Goal: Transaction & Acquisition: Purchase product/service

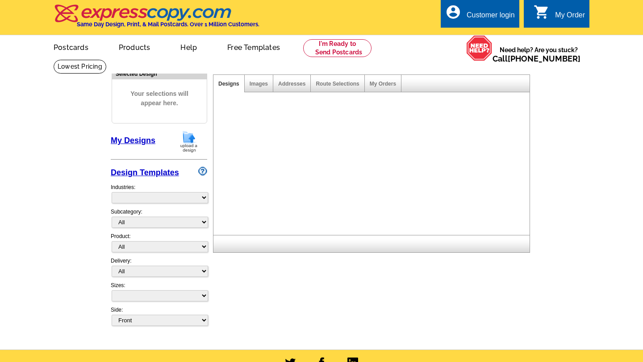
select select "1"
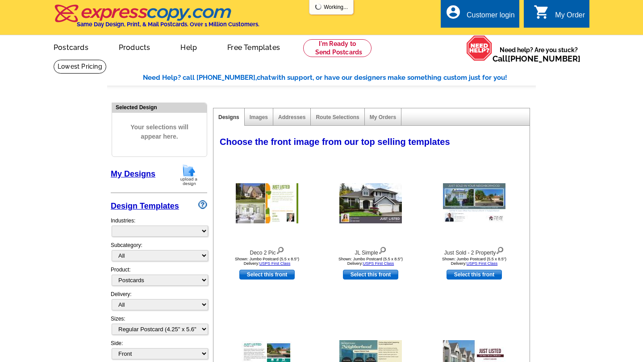
select select "785"
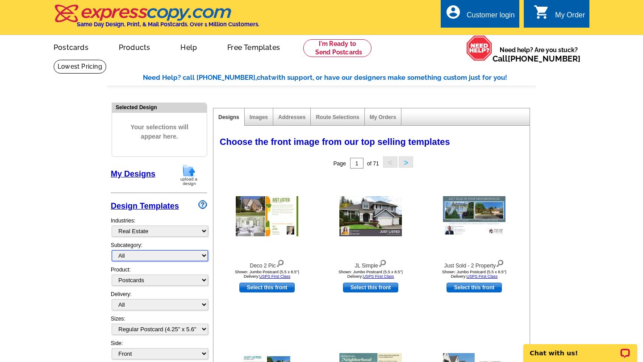
click at [203, 254] on select "All RE/MAX® Referrals Keller Williams® Berkshire Hathaway Home Services Century…" at bounding box center [160, 255] width 96 height 11
select select "789"
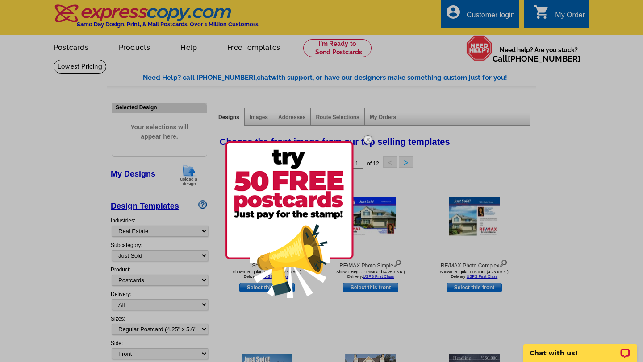
click at [307, 321] on div at bounding box center [321, 181] width 643 height 362
click at [369, 138] on img at bounding box center [368, 140] width 26 height 26
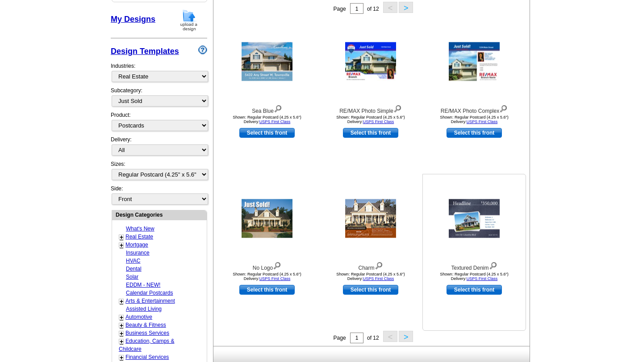
scroll to position [156, 0]
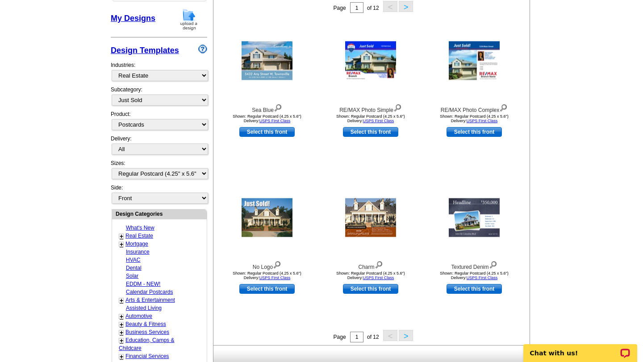
click at [408, 336] on button ">" at bounding box center [405, 335] width 14 height 11
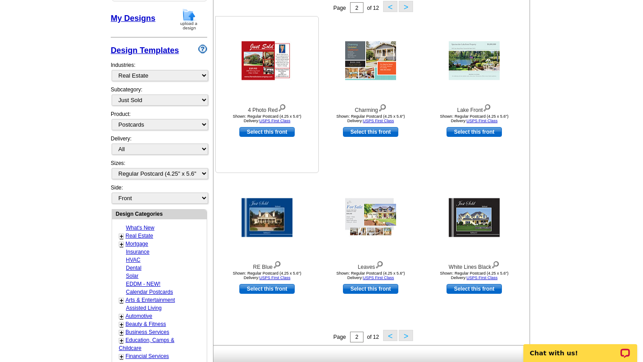
click at [280, 130] on link "Select this front" at bounding box center [266, 132] width 55 height 10
select select "back"
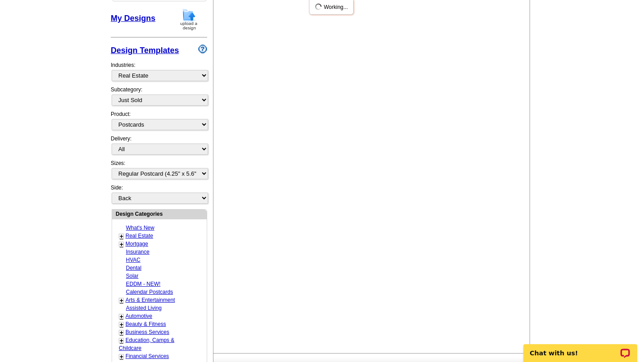
scroll to position [0, 0]
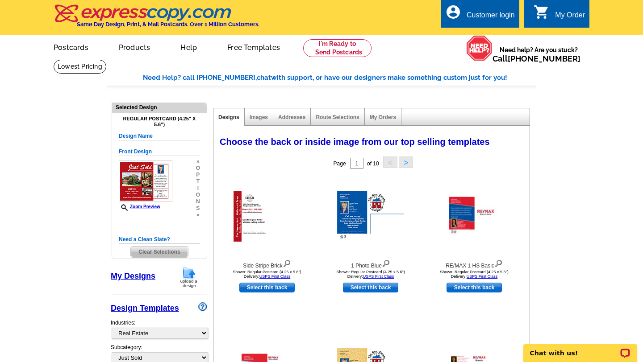
click at [178, 251] on span "Clear Selections" at bounding box center [159, 252] width 57 height 11
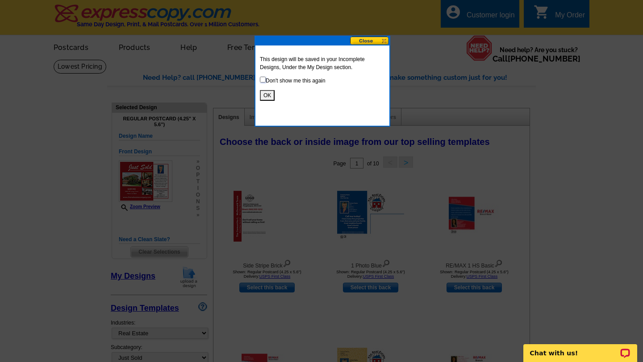
click at [263, 81] on input "checkbox" at bounding box center [263, 80] width 6 height 6
checkbox input "true"
click at [267, 95] on button "OK" at bounding box center [267, 95] width 15 height 11
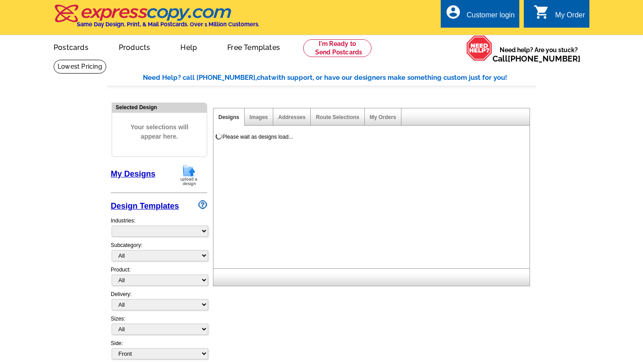
select select "785"
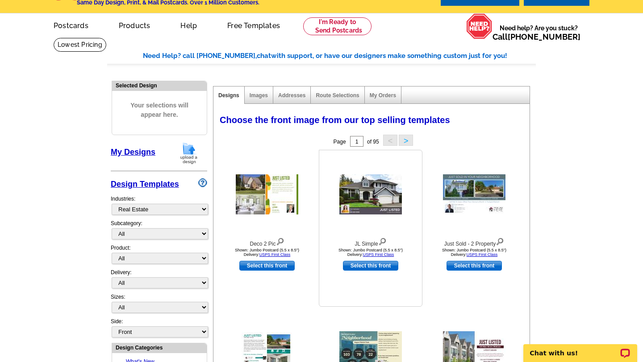
scroll to position [2, 0]
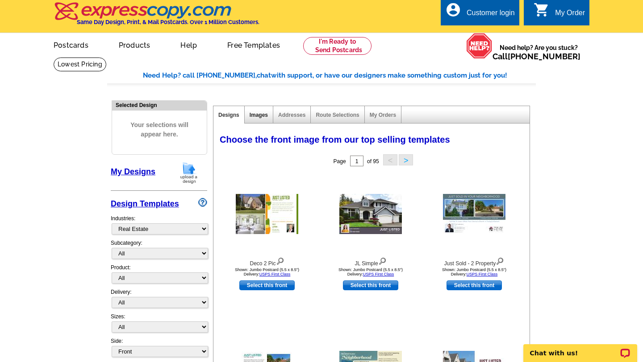
click at [260, 115] on link "Images" at bounding box center [258, 115] width 18 height 6
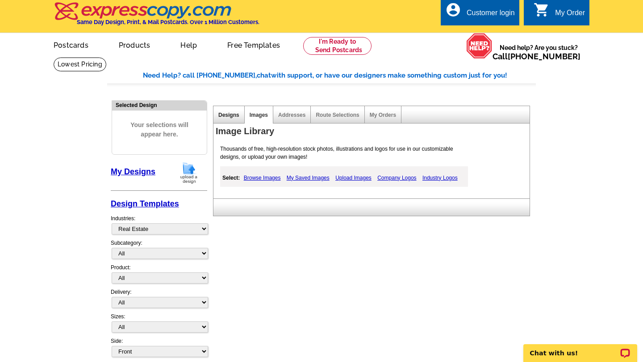
click at [236, 114] on link "Designs" at bounding box center [228, 115] width 21 height 6
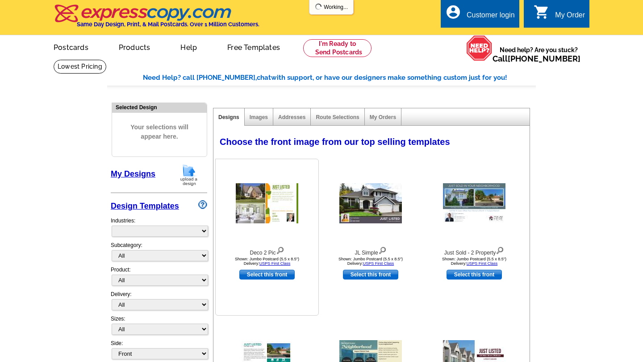
select select "785"
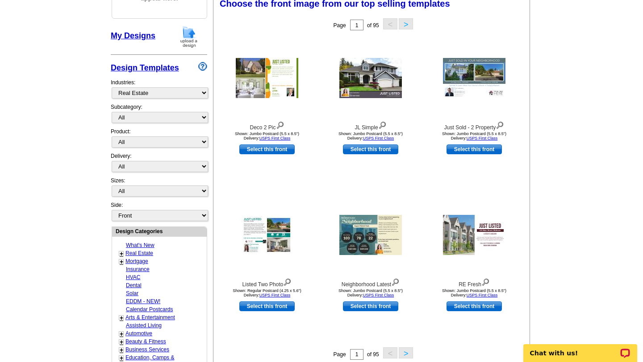
scroll to position [130, 0]
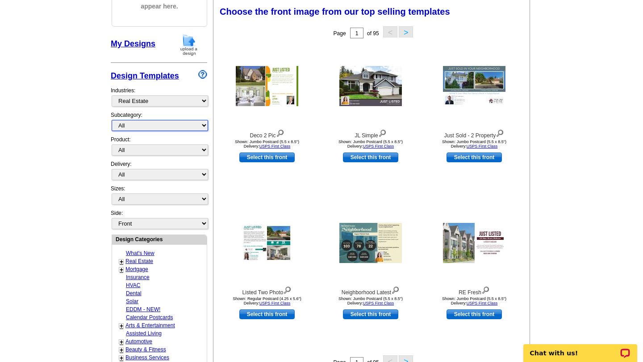
click at [204, 125] on select "All RE/MAX® Referrals Keller Williams® Berkshire Hathaway Home Services Century…" at bounding box center [160, 125] width 96 height 11
select select "789"
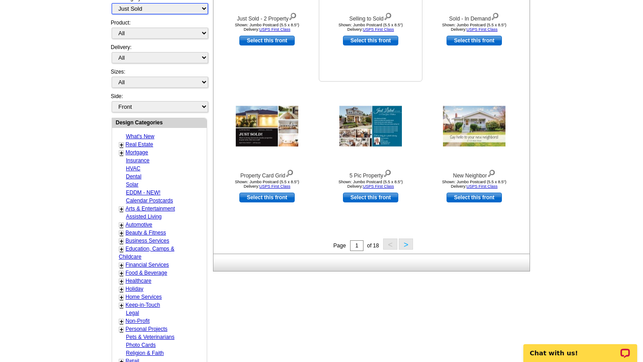
scroll to position [248, 0]
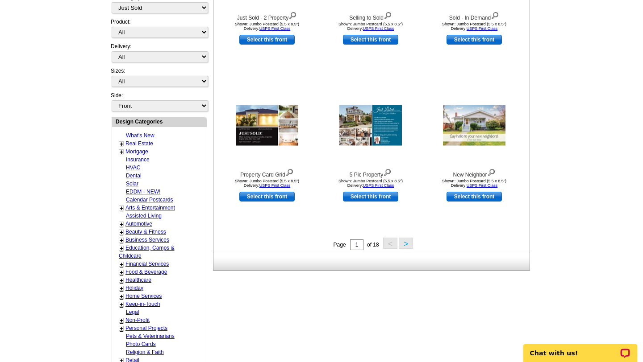
click at [408, 241] on button ">" at bounding box center [405, 243] width 14 height 11
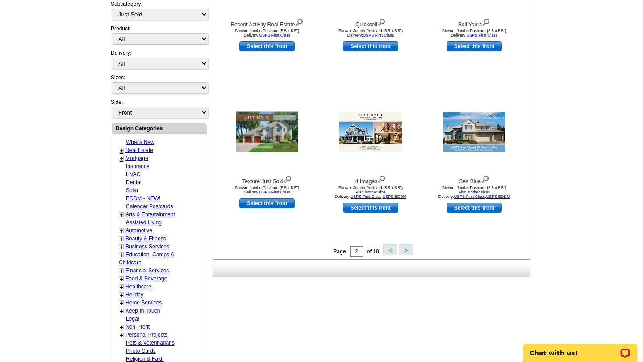
scroll to position [244, 0]
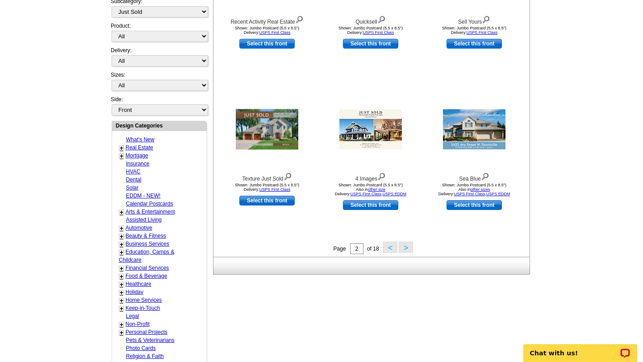
click at [404, 247] on button ">" at bounding box center [405, 247] width 14 height 11
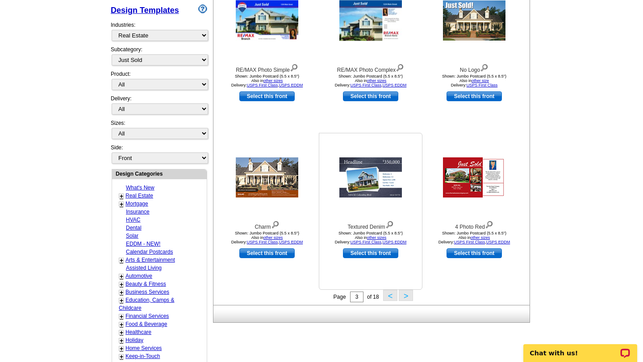
scroll to position [195, 0]
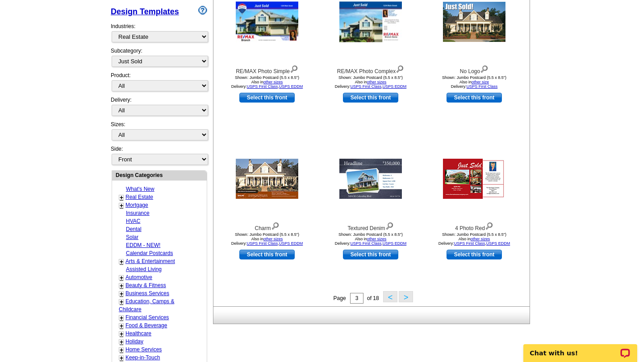
click at [405, 295] on button ">" at bounding box center [405, 296] width 14 height 11
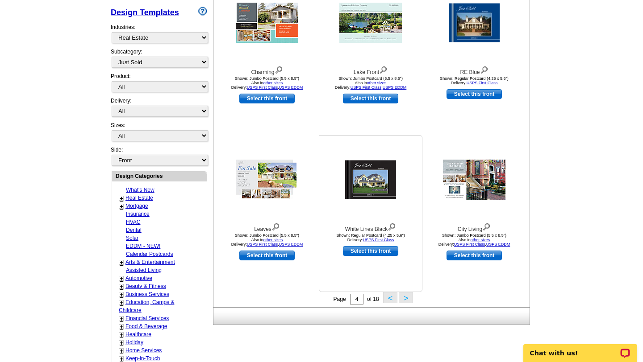
scroll to position [195, 0]
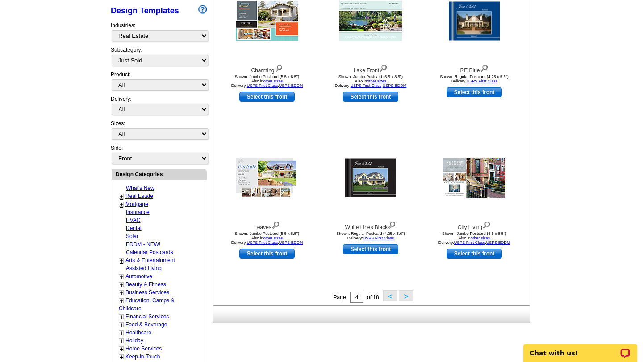
click at [407, 295] on button ">" at bounding box center [405, 295] width 14 height 11
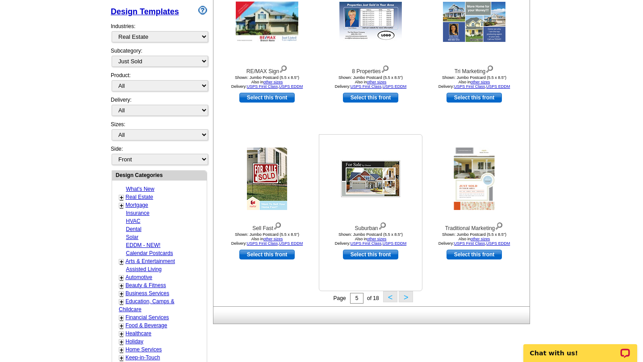
scroll to position [197, 0]
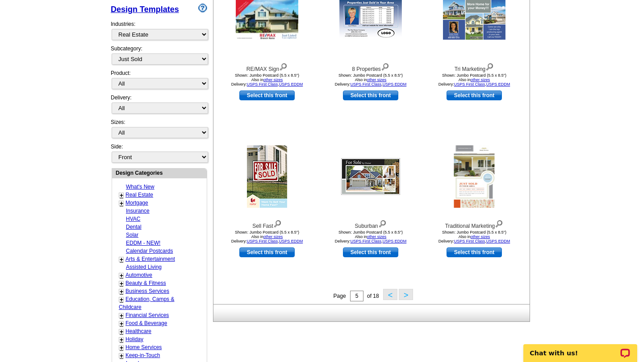
click at [404, 293] on button ">" at bounding box center [405, 294] width 14 height 11
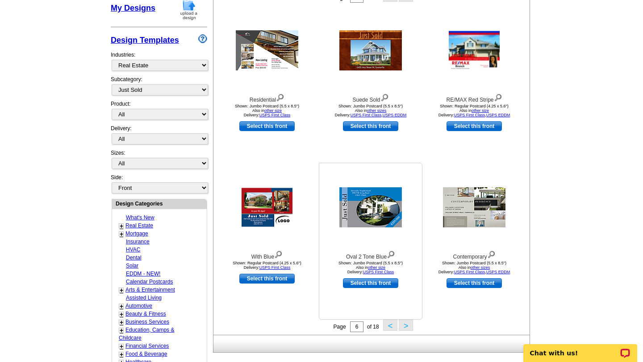
scroll to position [177, 0]
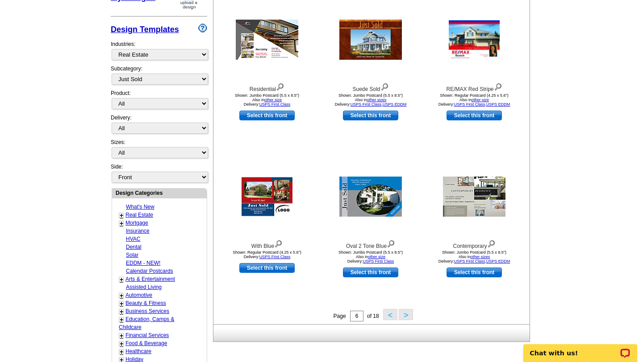
click at [407, 315] on button ">" at bounding box center [405, 314] width 14 height 11
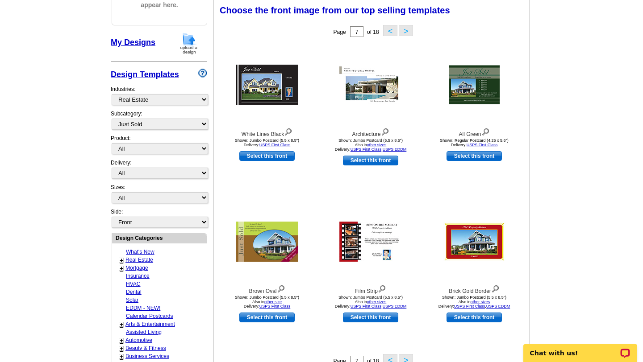
scroll to position [131, 0]
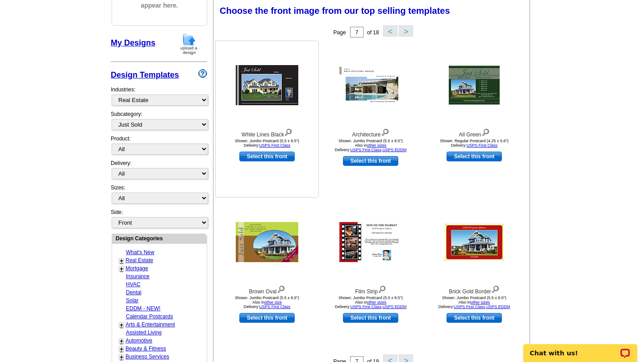
click at [284, 156] on link "Select this front" at bounding box center [266, 157] width 55 height 10
select select "2"
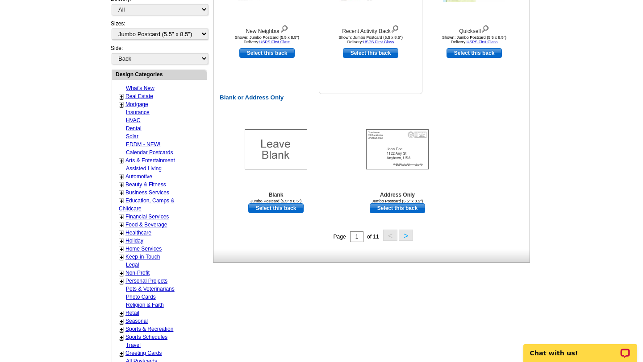
scroll to position [387, 0]
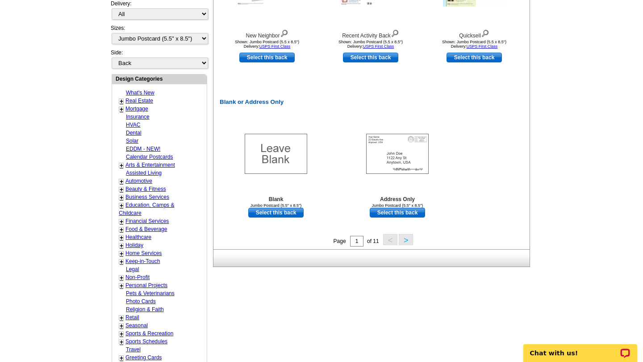
click at [408, 240] on button ">" at bounding box center [405, 239] width 14 height 11
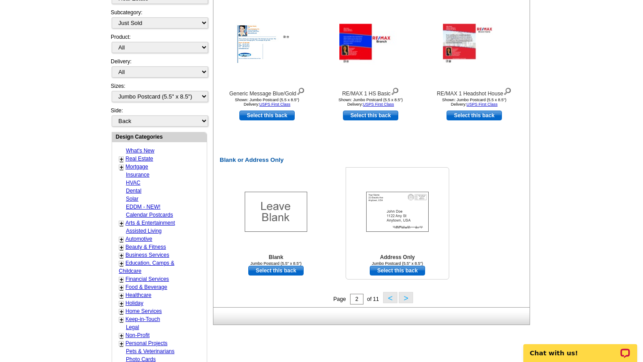
scroll to position [330, 0]
click at [403, 296] on button ">" at bounding box center [405, 297] width 14 height 11
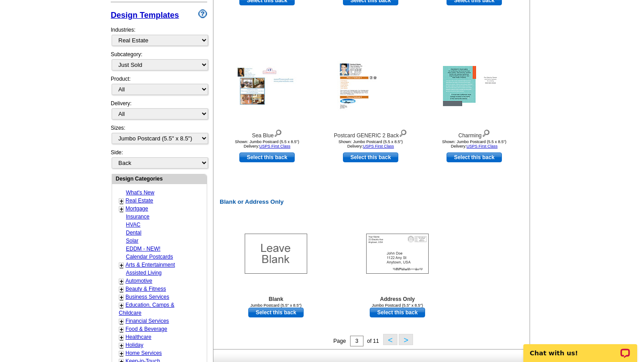
scroll to position [291, 0]
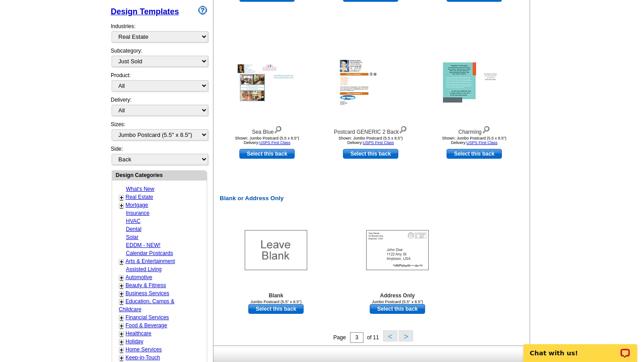
click at [407, 336] on button ">" at bounding box center [405, 336] width 14 height 11
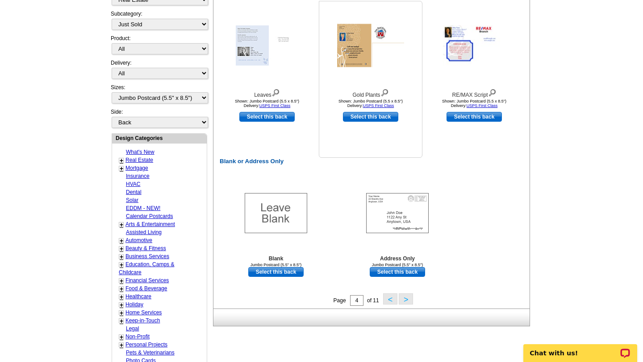
scroll to position [329, 0]
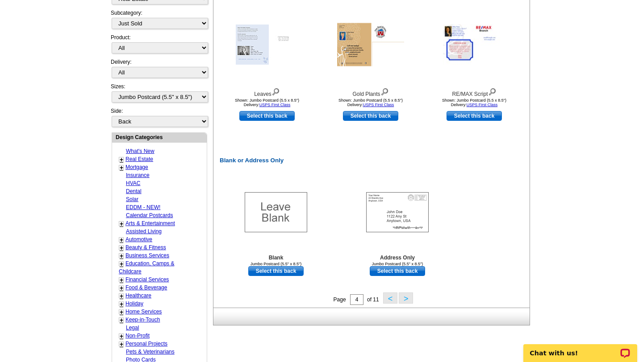
click at [405, 295] on button ">" at bounding box center [405, 298] width 14 height 11
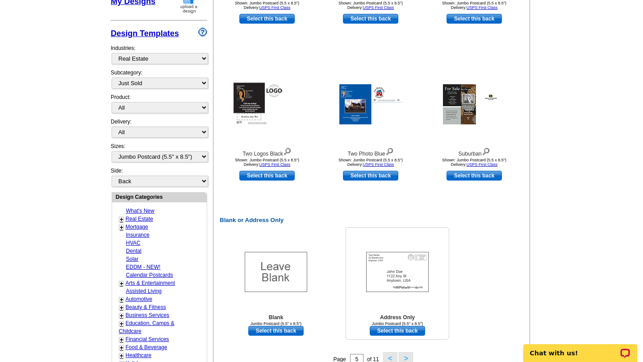
scroll to position [280, 0]
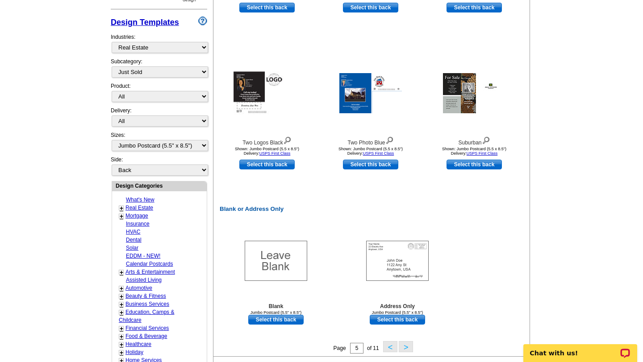
click at [405, 347] on button ">" at bounding box center [405, 346] width 14 height 11
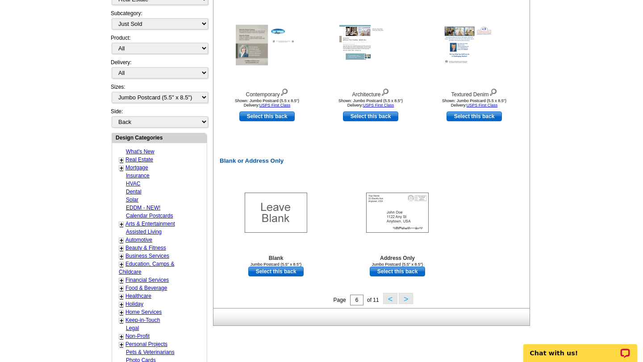
scroll to position [329, 0]
click at [405, 299] on button ">" at bounding box center [405, 298] width 14 height 11
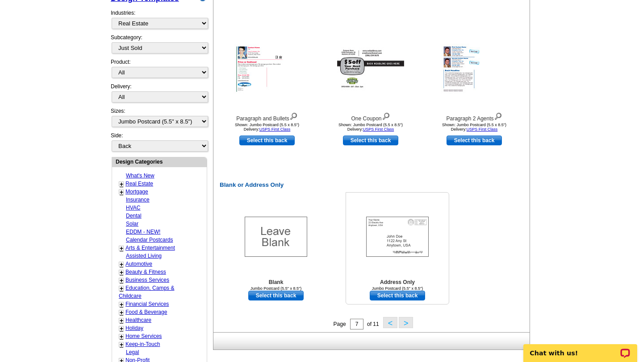
scroll to position [310, 0]
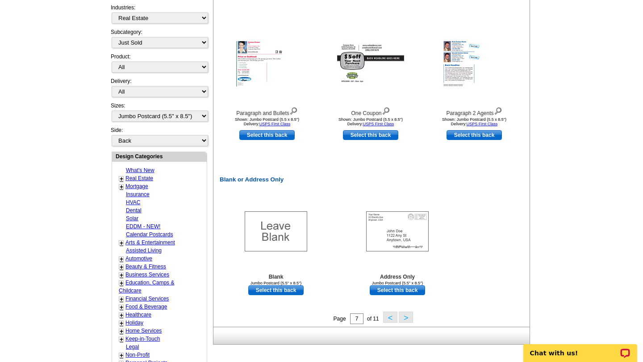
click at [403, 313] on button ">" at bounding box center [405, 317] width 14 height 11
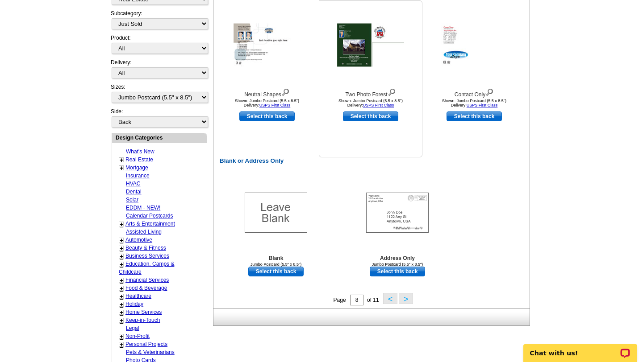
scroll to position [329, 0]
click at [406, 301] on button ">" at bounding box center [405, 298] width 14 height 11
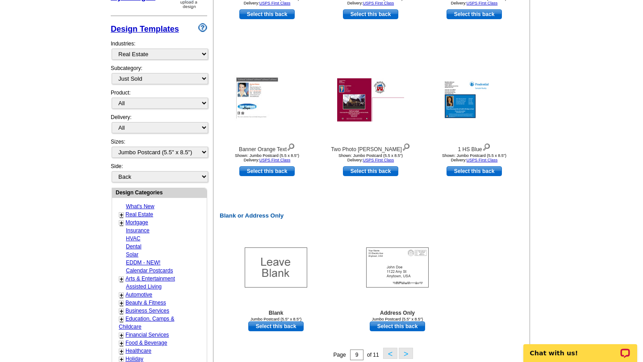
scroll to position [275, 0]
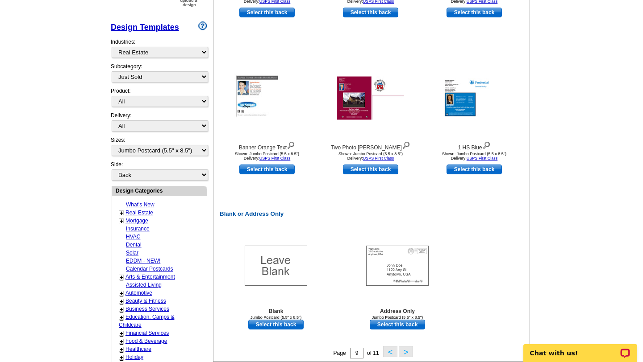
click at [407, 353] on button ">" at bounding box center [405, 351] width 14 height 11
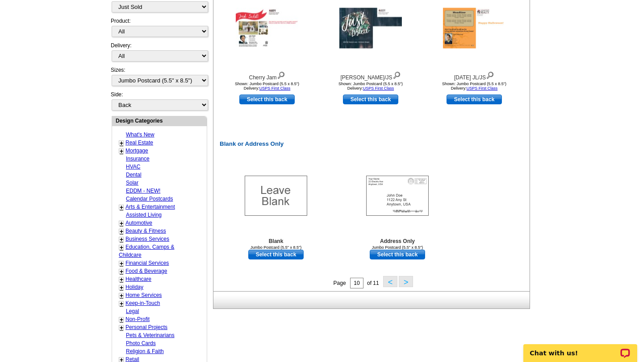
scroll to position [349, 0]
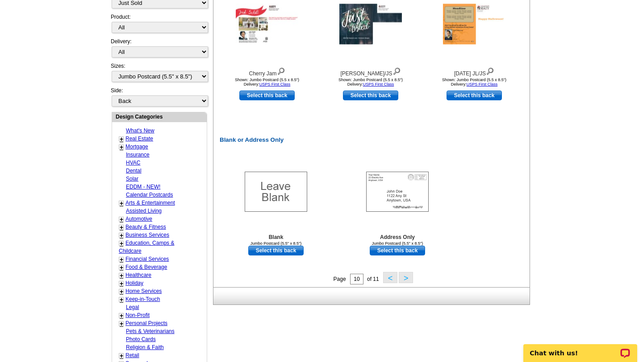
click at [403, 279] on button ">" at bounding box center [405, 277] width 14 height 11
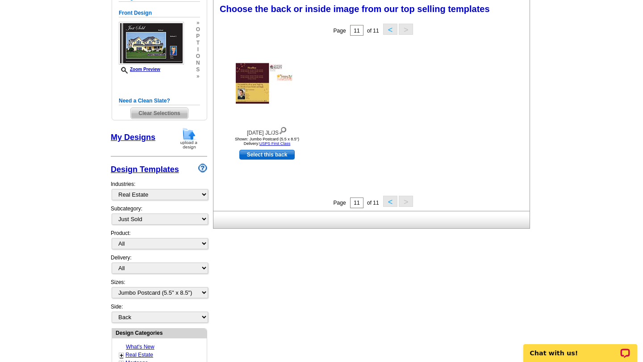
scroll to position [131, 0]
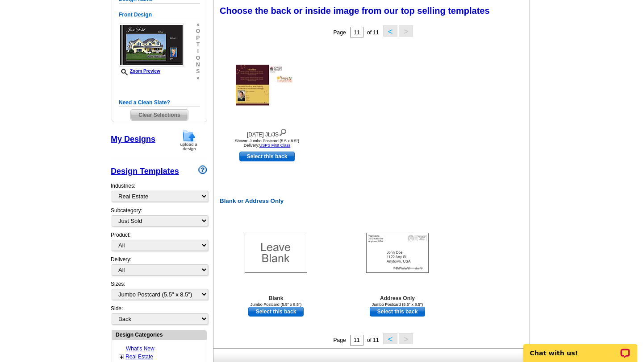
click at [391, 339] on button "<" at bounding box center [390, 338] width 14 height 11
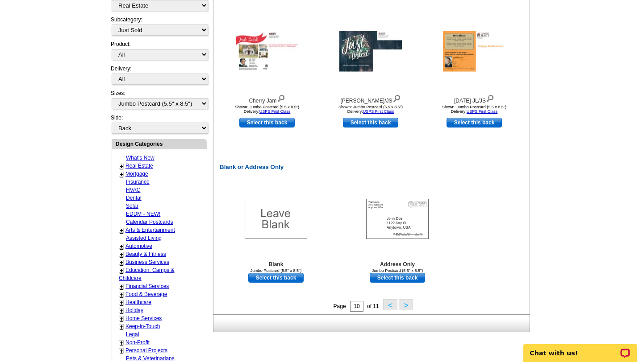
scroll to position [339, 0]
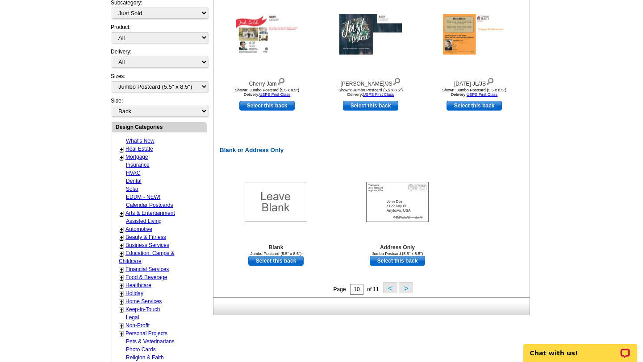
click at [393, 287] on button "<" at bounding box center [390, 287] width 14 height 11
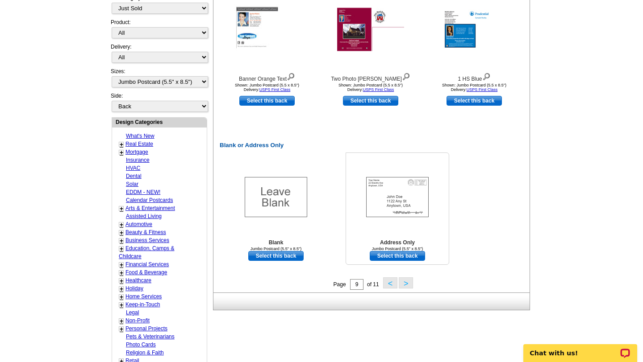
scroll to position [348, 0]
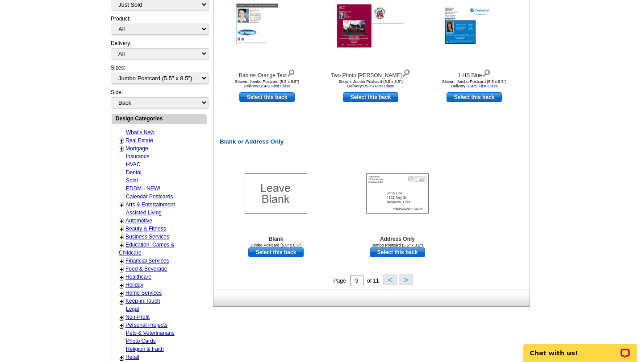
click at [390, 278] on button "<" at bounding box center [390, 279] width 14 height 11
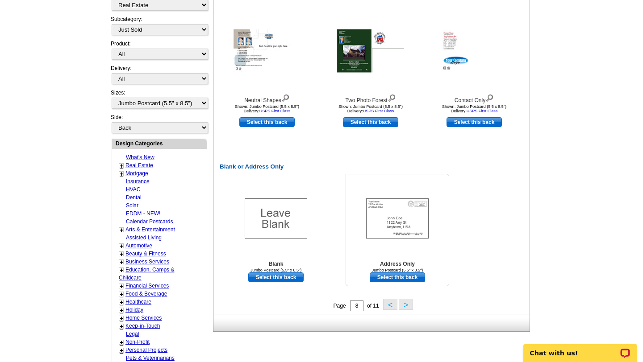
scroll to position [327, 0]
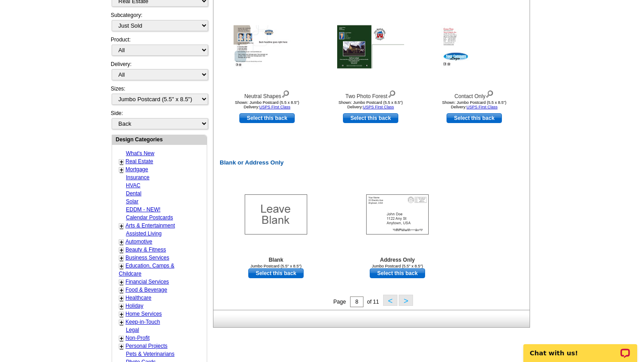
click at [391, 302] on button "<" at bounding box center [390, 300] width 14 height 11
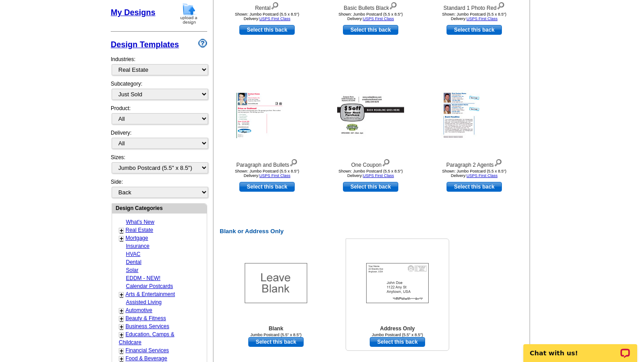
scroll to position [271, 0]
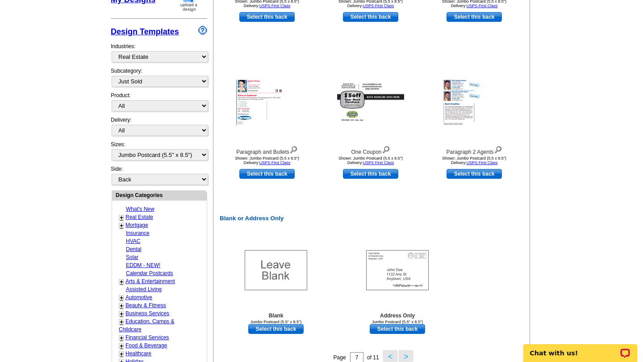
click at [392, 357] on button "<" at bounding box center [390, 356] width 14 height 11
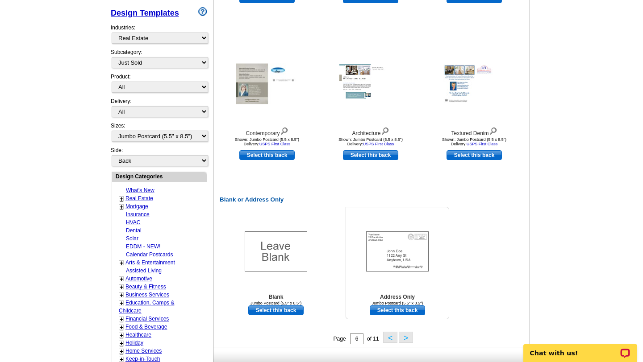
scroll to position [300, 0]
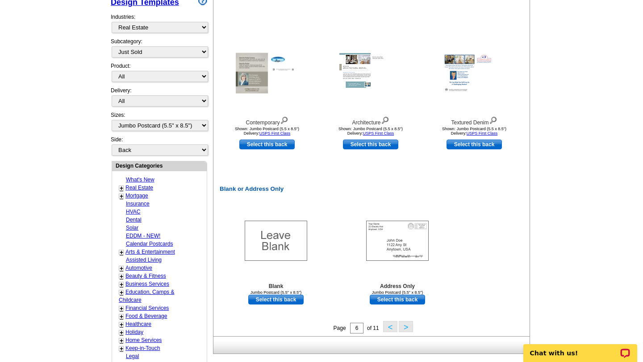
click at [390, 327] on button "<" at bounding box center [390, 326] width 14 height 11
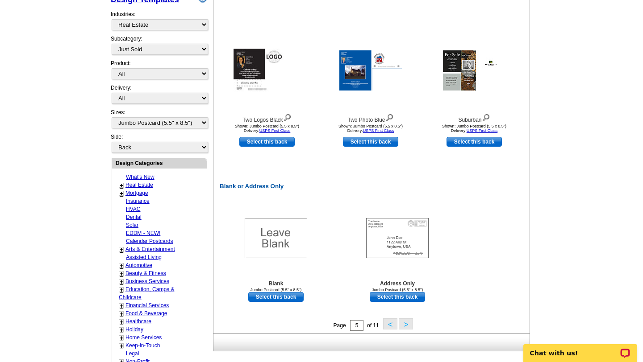
scroll to position [308, 0]
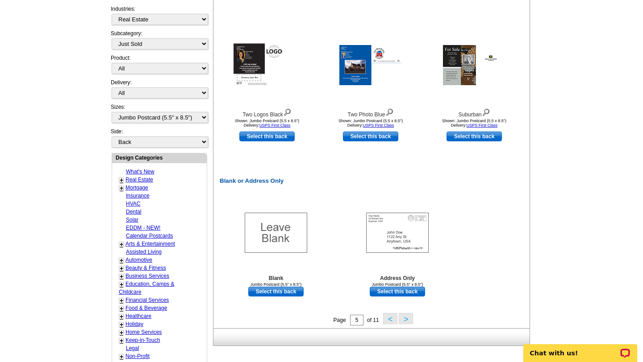
click at [390, 320] on button "<" at bounding box center [390, 318] width 14 height 11
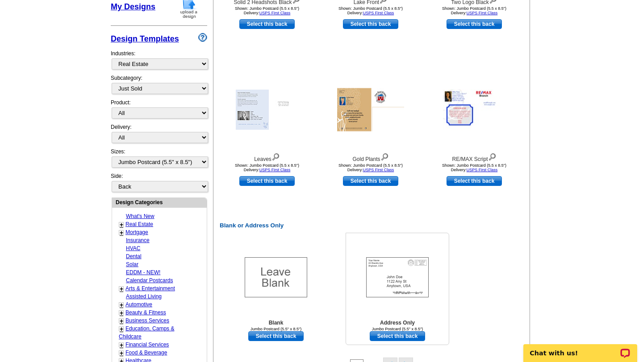
scroll to position [266, 0]
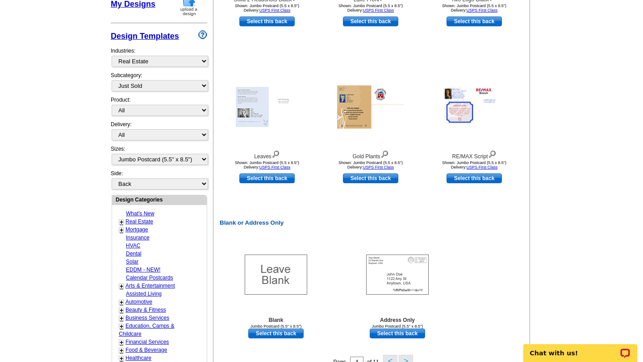
click at [391, 361] on button "<" at bounding box center [390, 360] width 14 height 11
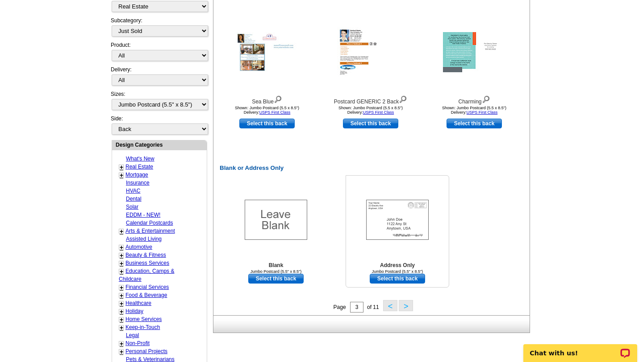
scroll to position [324, 0]
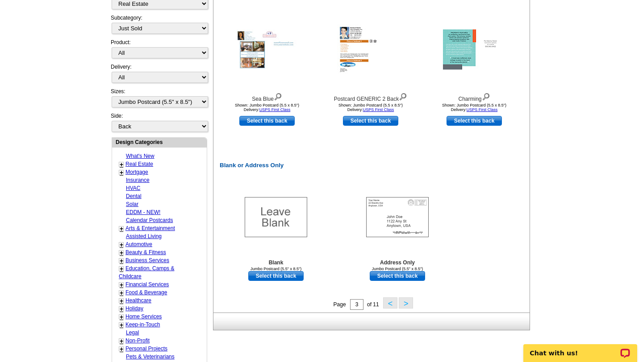
click at [391, 304] on button "<" at bounding box center [390, 303] width 14 height 11
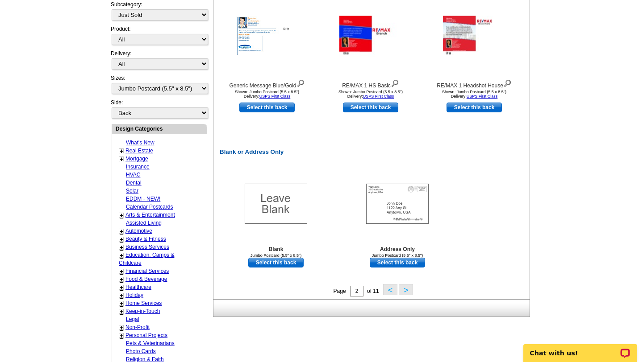
scroll to position [338, 0]
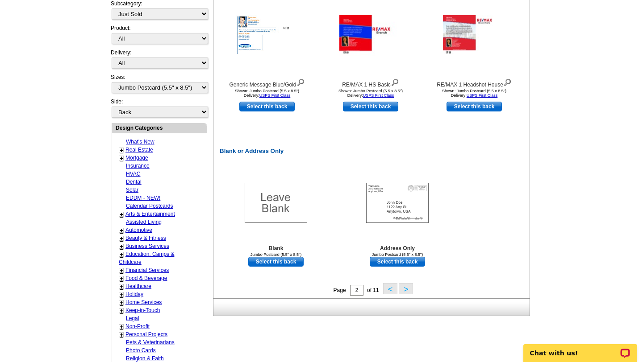
click at [390, 290] on button "<" at bounding box center [390, 288] width 14 height 11
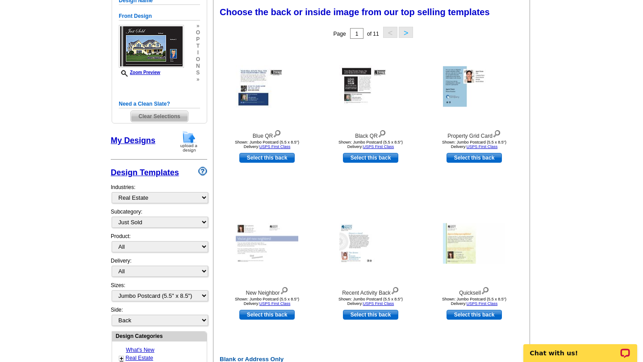
scroll to position [128, 0]
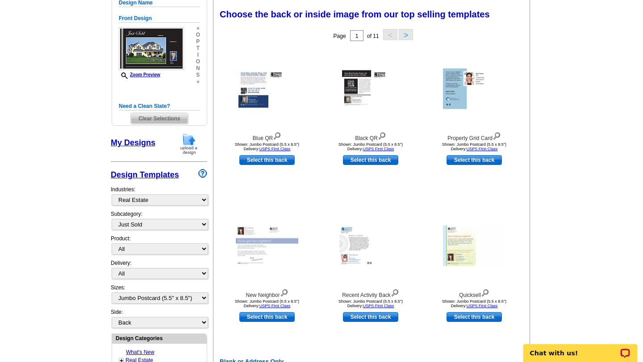
click at [403, 37] on button ">" at bounding box center [405, 34] width 14 height 11
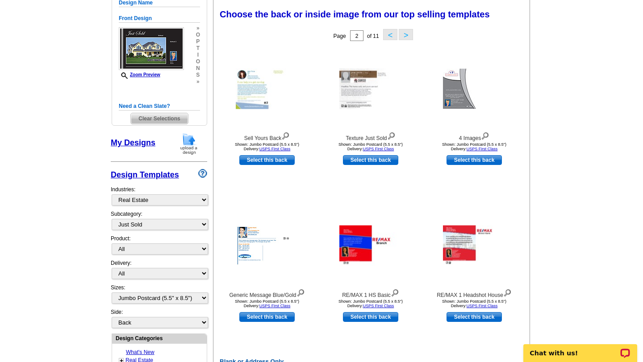
click at [404, 33] on button ">" at bounding box center [405, 34] width 14 height 11
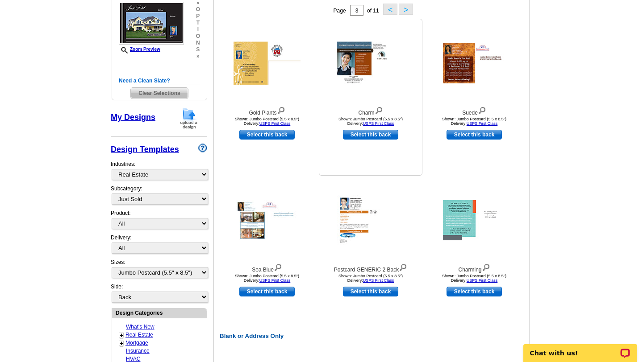
scroll to position [150, 0]
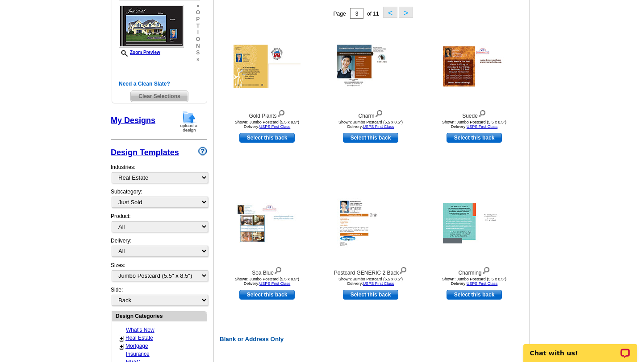
click at [407, 14] on button ">" at bounding box center [405, 12] width 14 height 11
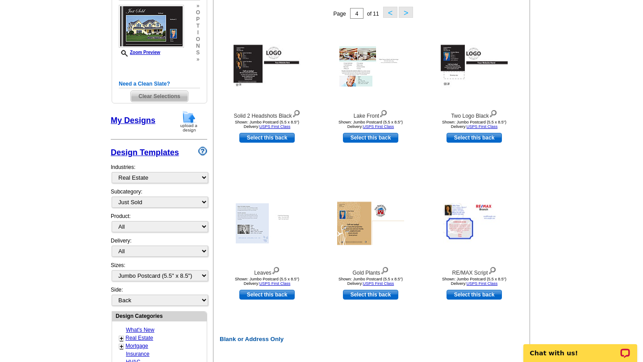
click at [406, 12] on button ">" at bounding box center [405, 12] width 14 height 11
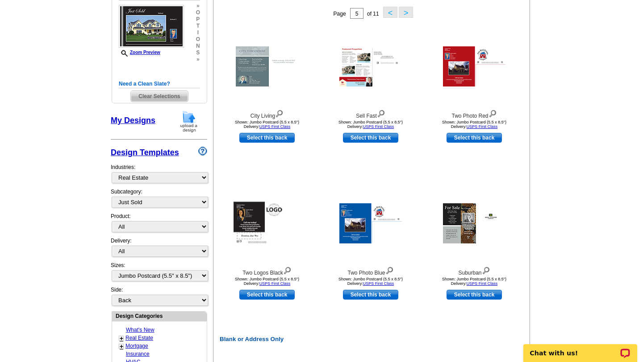
click at [406, 11] on button ">" at bounding box center [405, 12] width 14 height 11
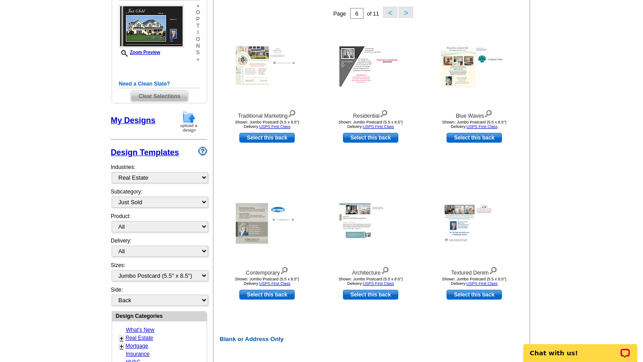
click at [406, 11] on button ">" at bounding box center [405, 12] width 14 height 11
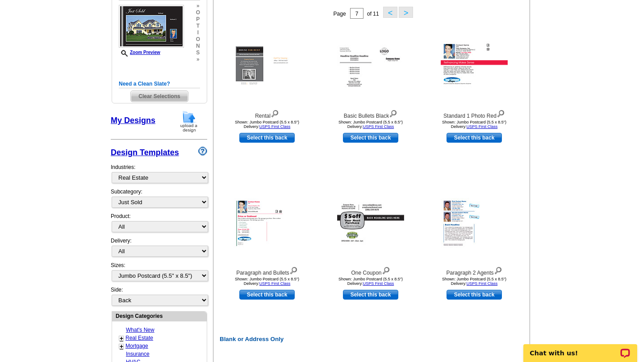
click at [407, 12] on button ">" at bounding box center [405, 12] width 14 height 11
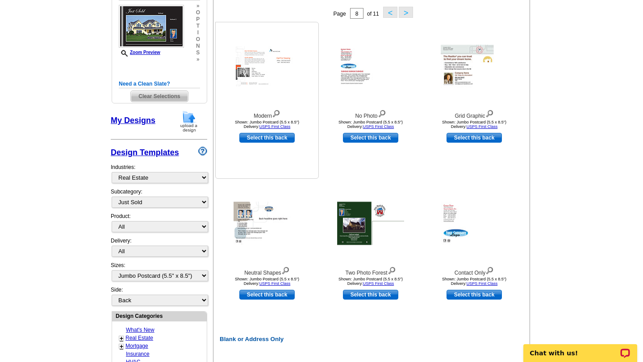
click at [257, 139] on link "Select this back" at bounding box center [266, 138] width 55 height 10
select select "front"
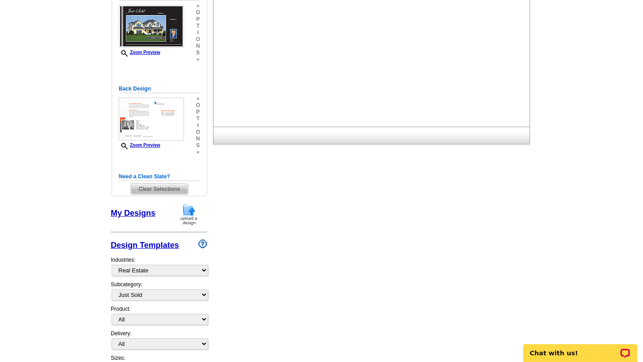
scroll to position [0, 0]
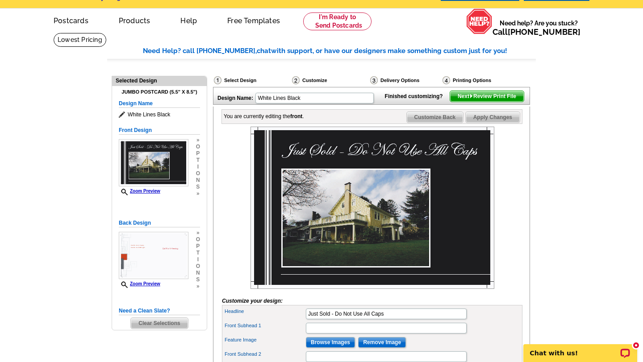
scroll to position [28, 0]
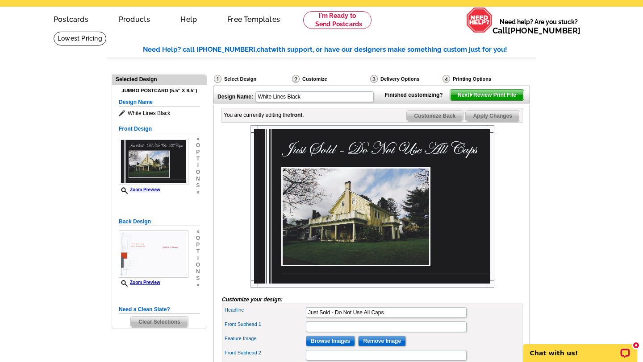
click at [399, 212] on img at bounding box center [372, 206] width 244 height 162
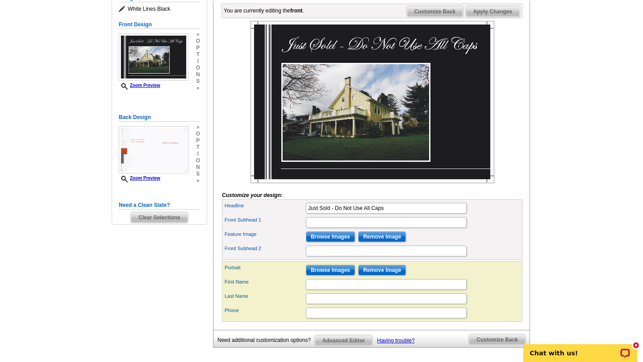
scroll to position [135, 0]
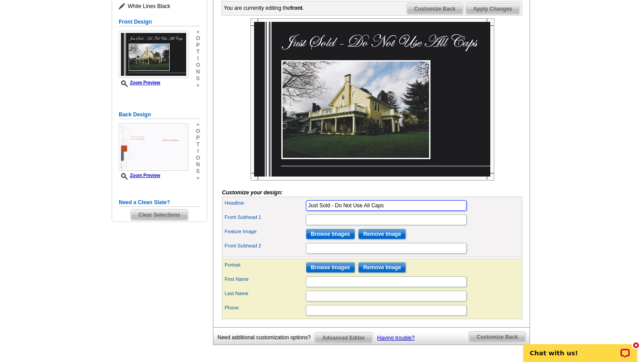
click at [396, 211] on input "Just Sold - Do Not Use All Caps" at bounding box center [386, 205] width 161 height 11
type input "Just Sold 650 Blackshear Trail"
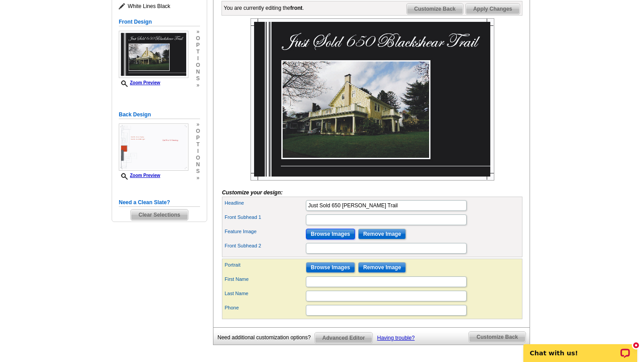
click at [324, 240] on input "Browse Images" at bounding box center [330, 234] width 49 height 11
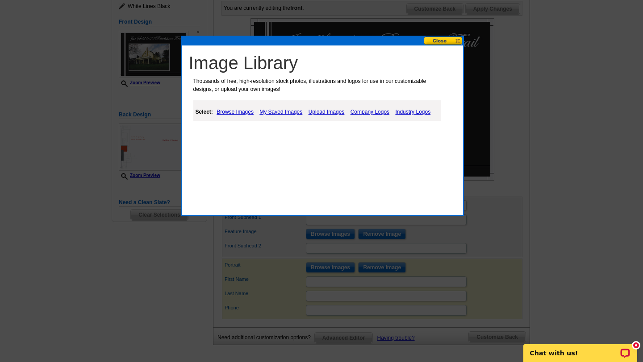
click at [331, 111] on link "Upload Images" at bounding box center [326, 112] width 41 height 11
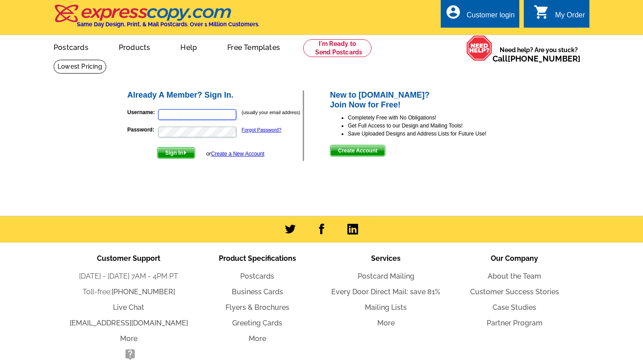
type input "[EMAIL_ADDRESS][DOMAIN_NAME]"
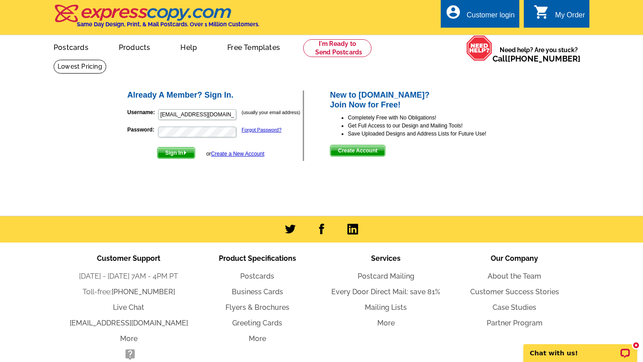
click at [178, 156] on span "Sign In" at bounding box center [176, 153] width 37 height 11
